Goal: Find specific page/section: Find specific page/section

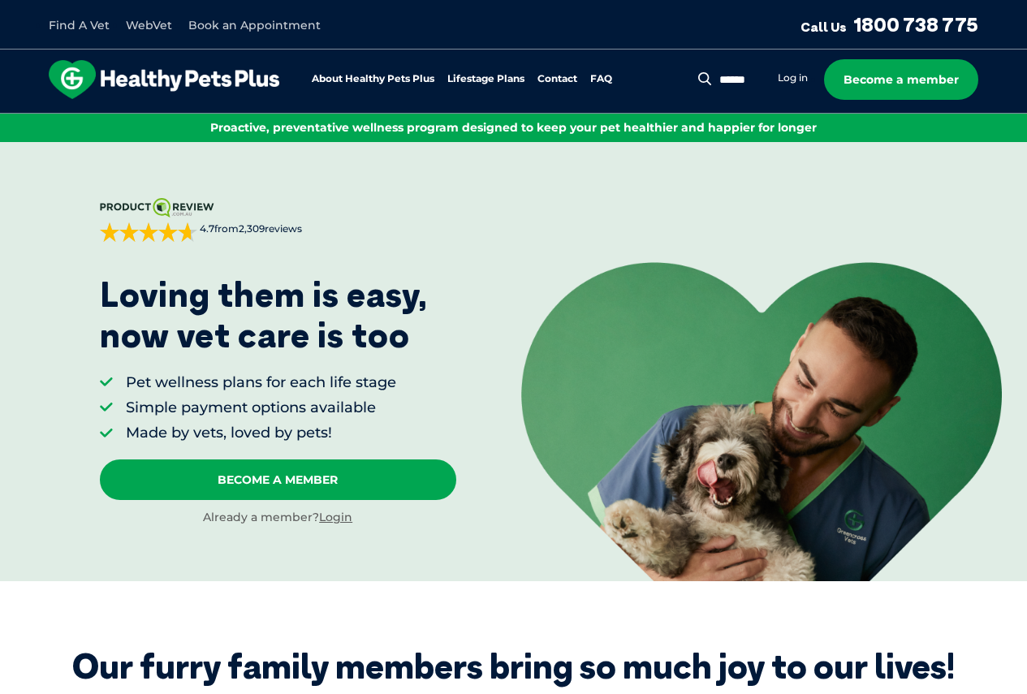
click at [95, 18] on link "Find A Vet" at bounding box center [79, 25] width 61 height 15
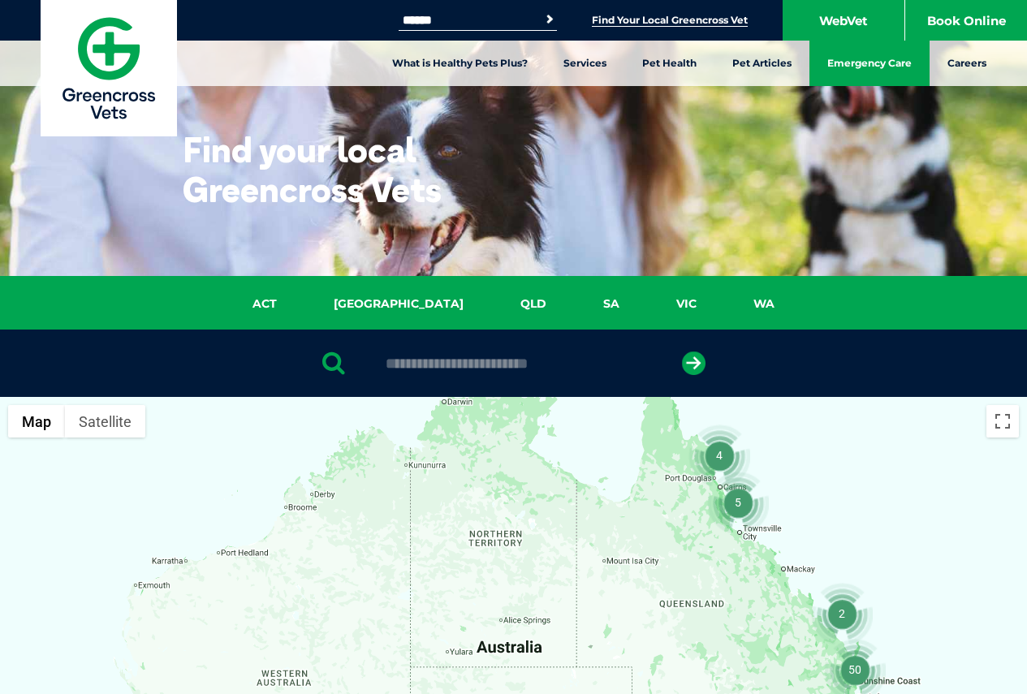
click at [856, 62] on link "Emergency Care" at bounding box center [870, 63] width 120 height 45
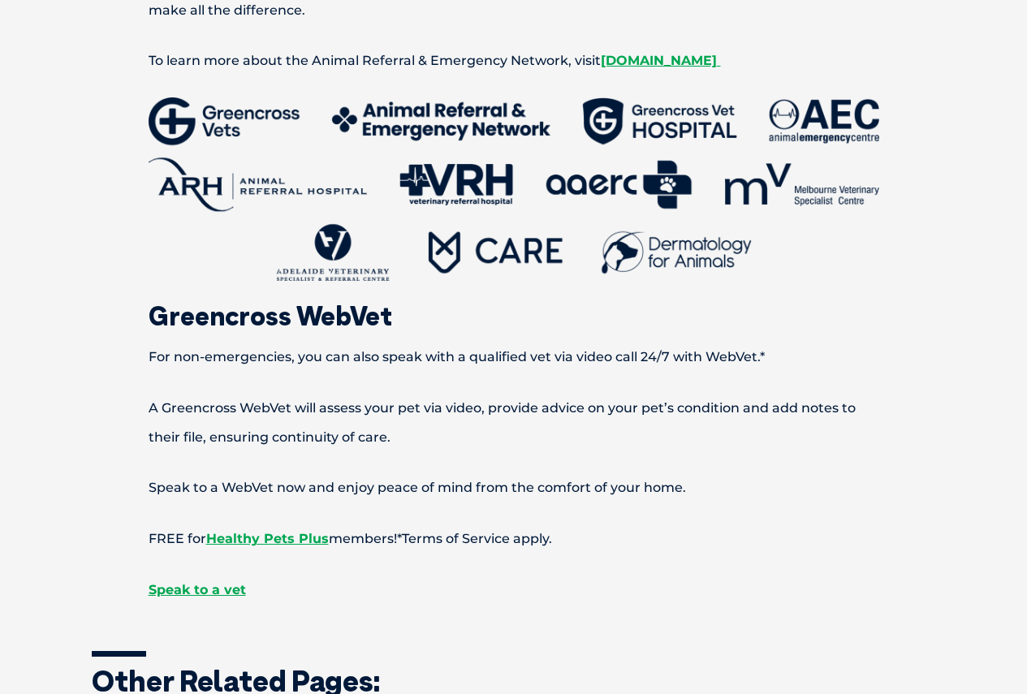
scroll to position [1624, 0]
